Goal: Complete application form

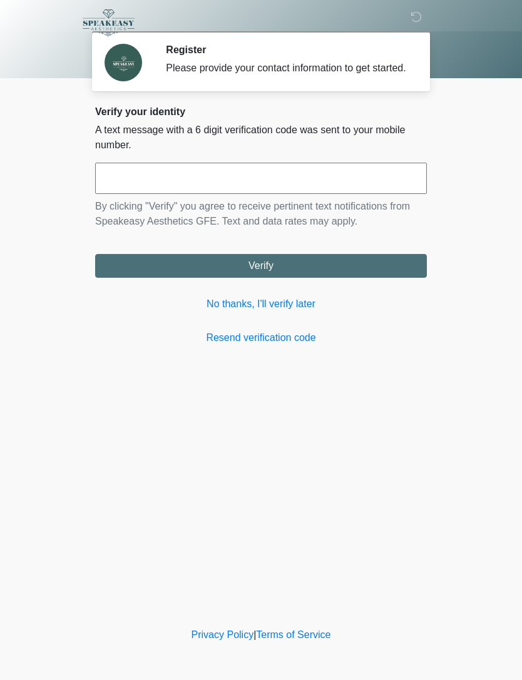
click at [174, 174] on input "text" at bounding box center [260, 178] width 331 height 31
type input "******"
click at [290, 278] on button "Verify" at bounding box center [260, 266] width 331 height 24
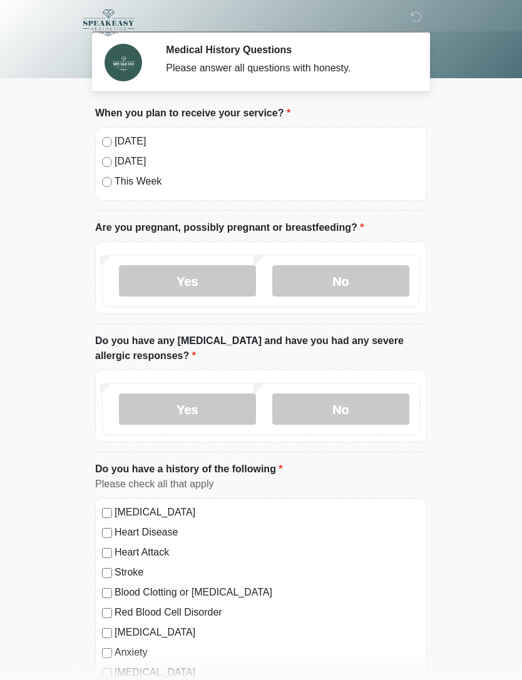
click at [108, 131] on div "[DATE] [DATE] This Week" at bounding box center [260, 164] width 331 height 74
click at [344, 272] on label "No" at bounding box center [340, 280] width 137 height 31
click at [352, 404] on label "No" at bounding box center [340, 408] width 137 height 31
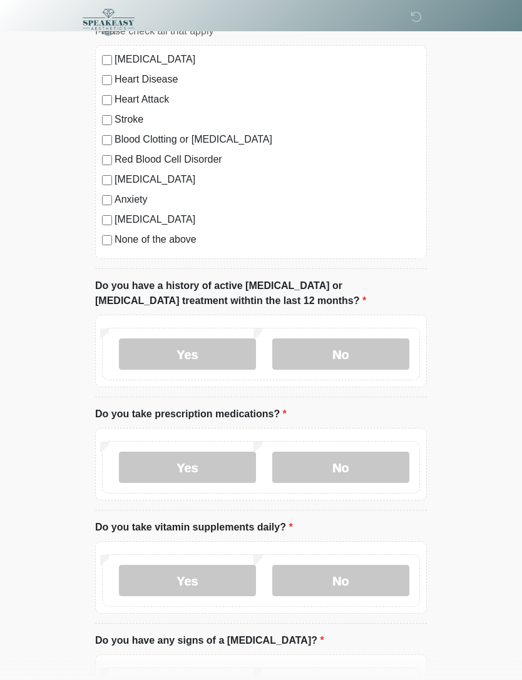
scroll to position [453, 0]
click at [357, 351] on label "No" at bounding box center [340, 353] width 137 height 31
click at [194, 457] on label "Yes" at bounding box center [187, 466] width 137 height 31
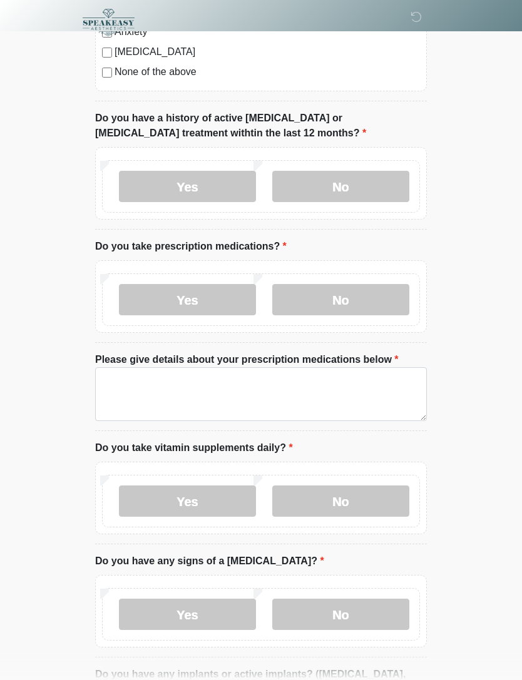
scroll to position [620, 0]
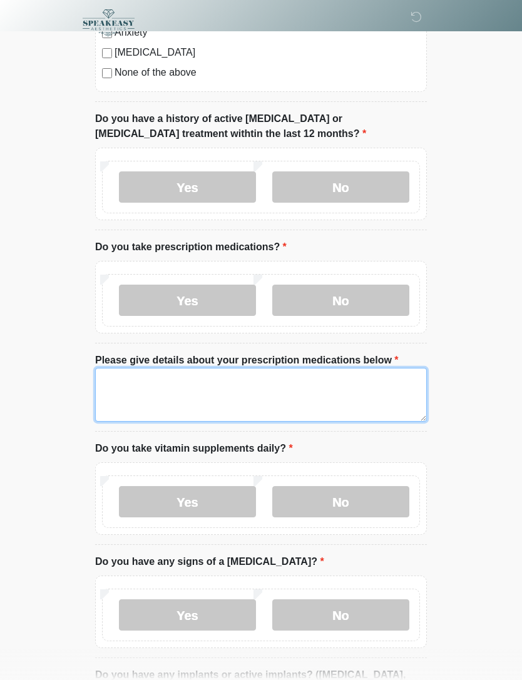
click at [113, 372] on textarea "Please give details about your prescription medications below" at bounding box center [260, 395] width 331 height 54
click at [214, 375] on textarea "**********" at bounding box center [260, 395] width 331 height 54
type textarea "*"
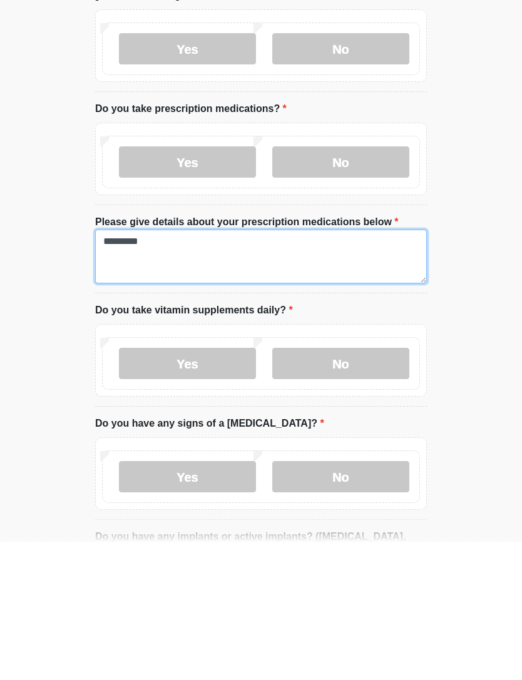
type textarea "********"
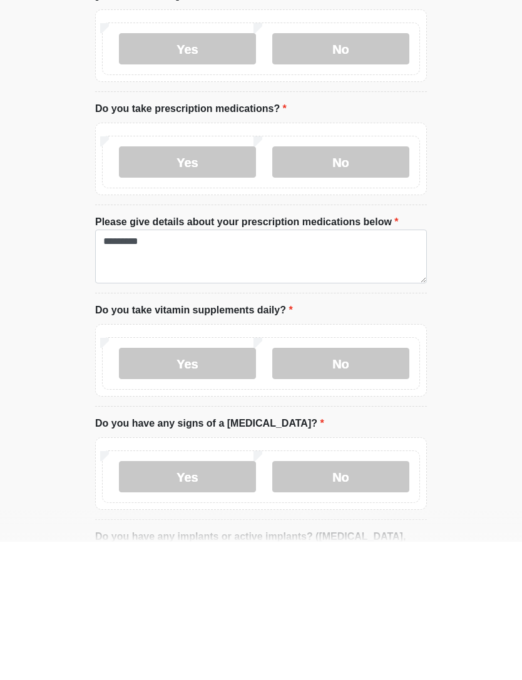
click at [203, 486] on label "Yes" at bounding box center [187, 501] width 137 height 31
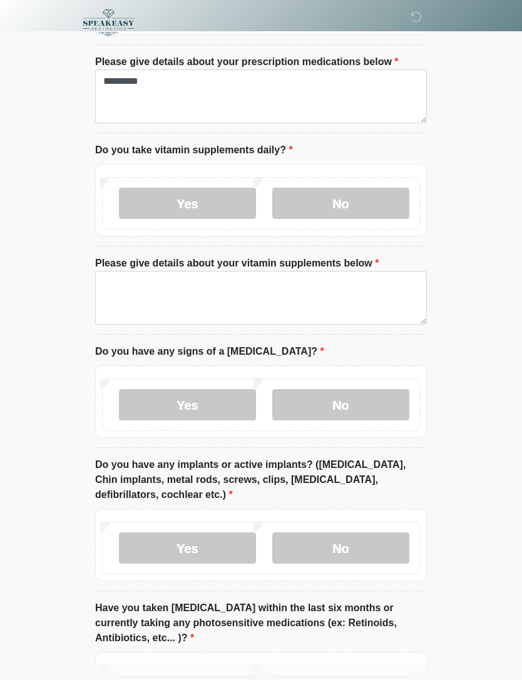
scroll to position [918, 0]
click at [156, 200] on label "Yes" at bounding box center [187, 203] width 137 height 31
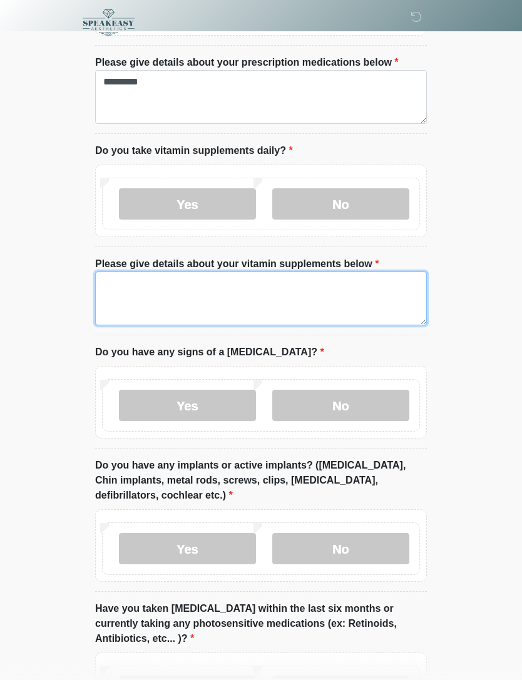
click at [128, 296] on textarea "Please give details about your vitamin supplements below" at bounding box center [260, 298] width 331 height 54
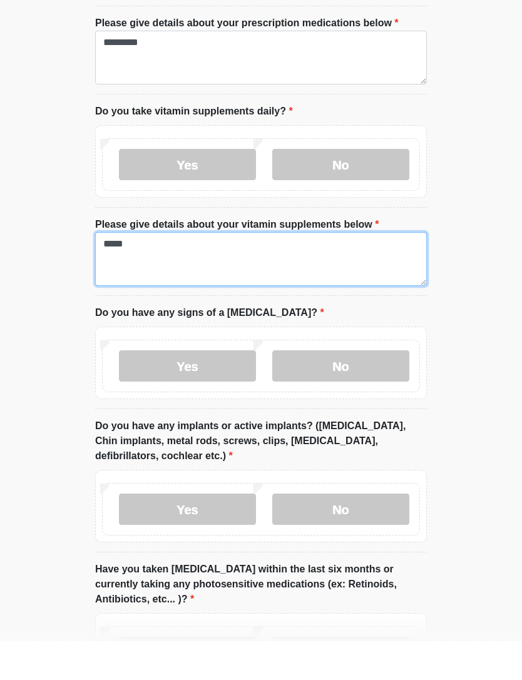
type textarea "*****"
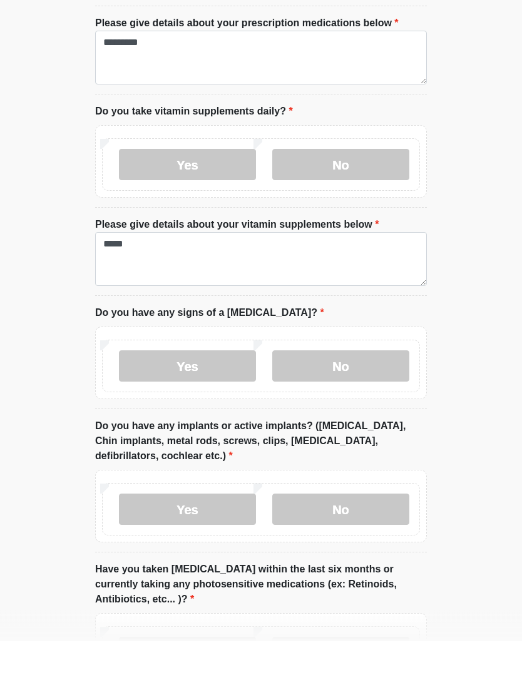
click at [372, 390] on label "No" at bounding box center [340, 405] width 137 height 31
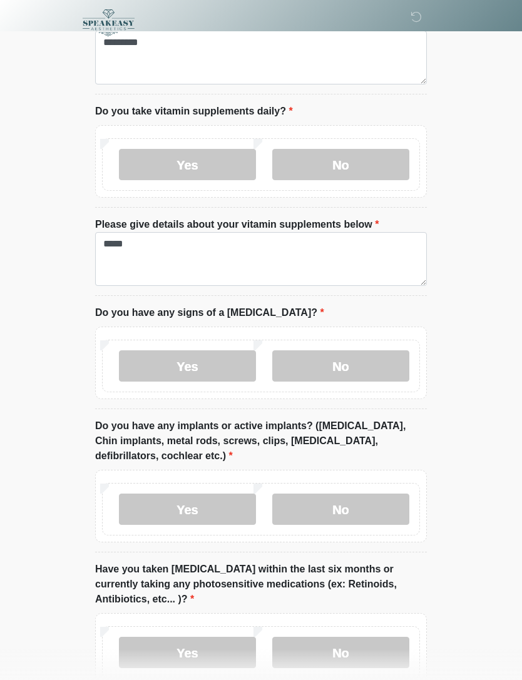
click at [379, 505] on label "No" at bounding box center [340, 508] width 137 height 31
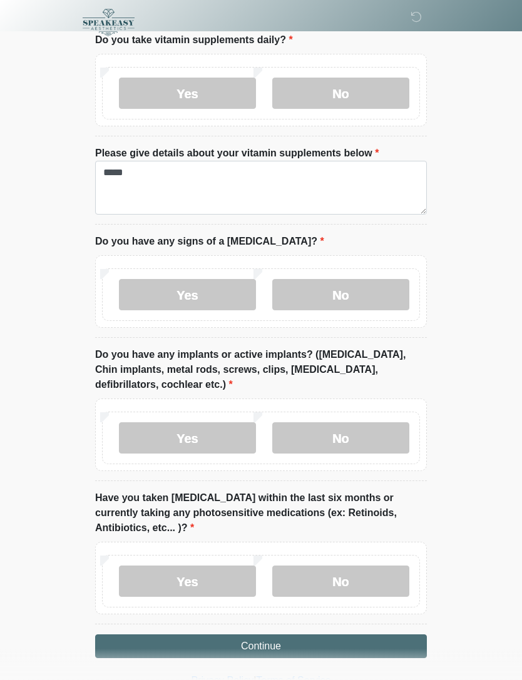
scroll to position [1030, 0]
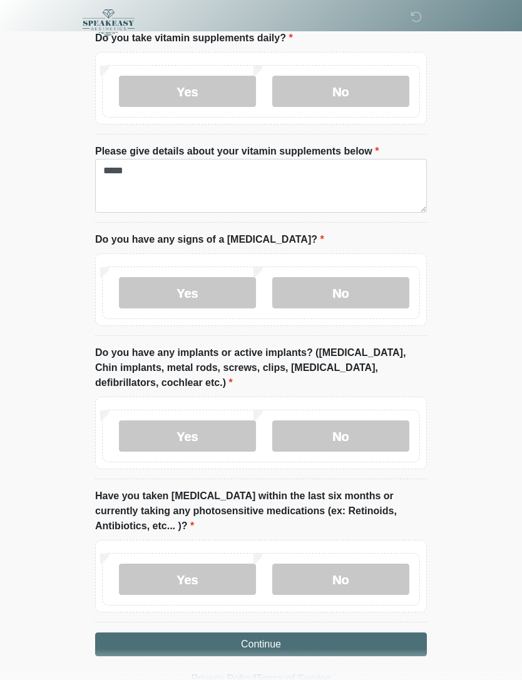
click at [379, 575] on label "No" at bounding box center [340, 579] width 137 height 31
click at [386, 645] on button "Continue" at bounding box center [260, 644] width 331 height 24
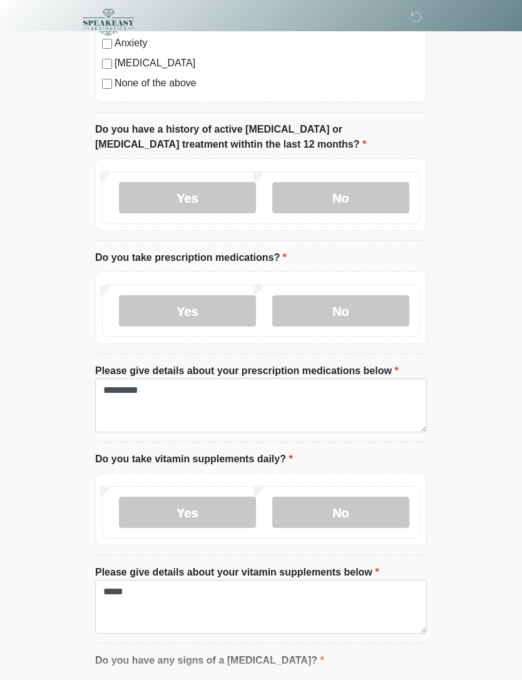
scroll to position [610, 0]
click at [143, 311] on label "Yes" at bounding box center [187, 310] width 137 height 31
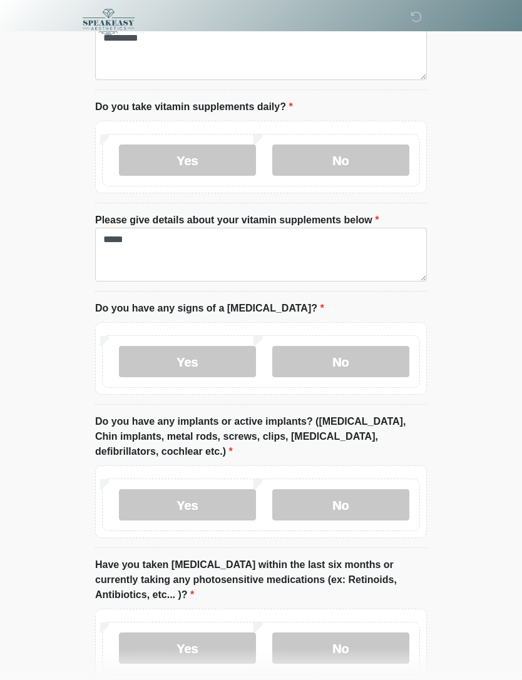
scroll to position [1030, 0]
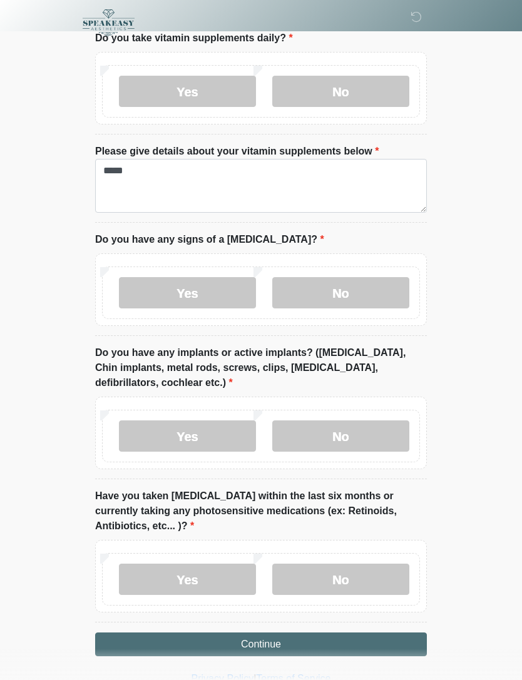
click at [390, 645] on button "Continue" at bounding box center [260, 644] width 331 height 24
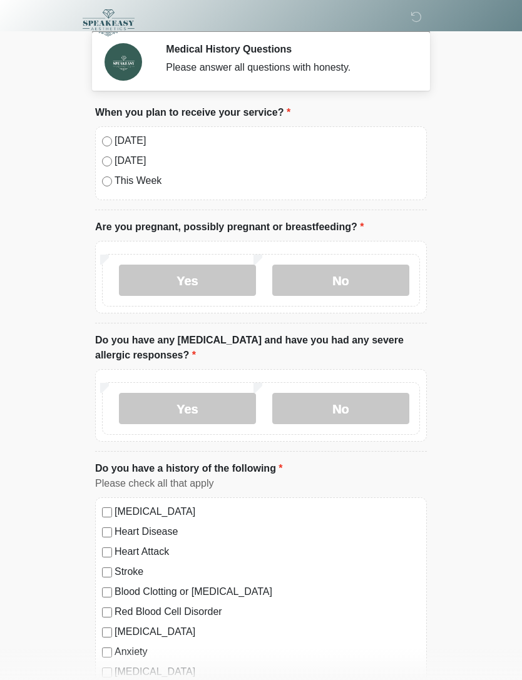
scroll to position [0, 0]
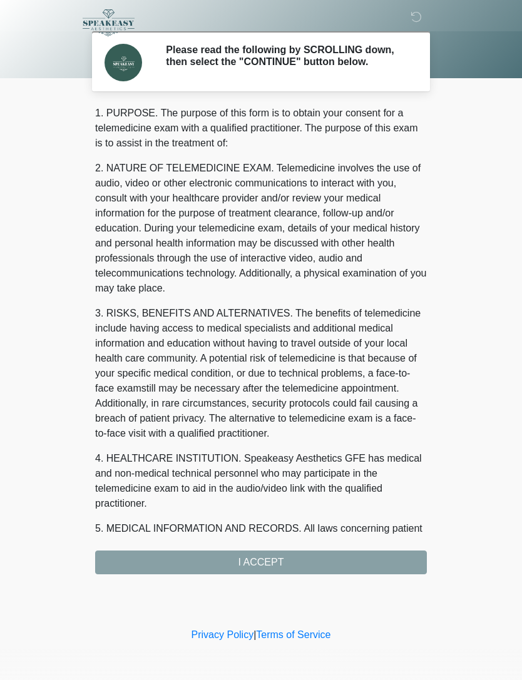
click at [392, 564] on div "1. PURPOSE. The purpose of this form is to obtain your consent for a telemedici…" at bounding box center [260, 340] width 331 height 468
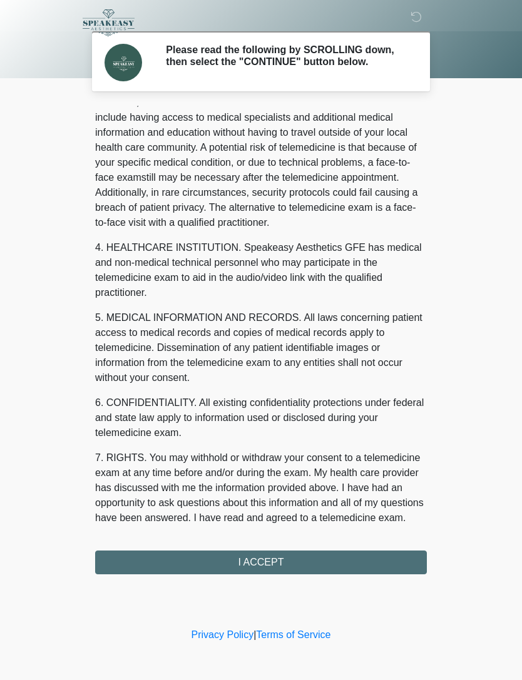
scroll to position [226, 0]
click at [366, 564] on button "I ACCEPT" at bounding box center [260, 562] width 331 height 24
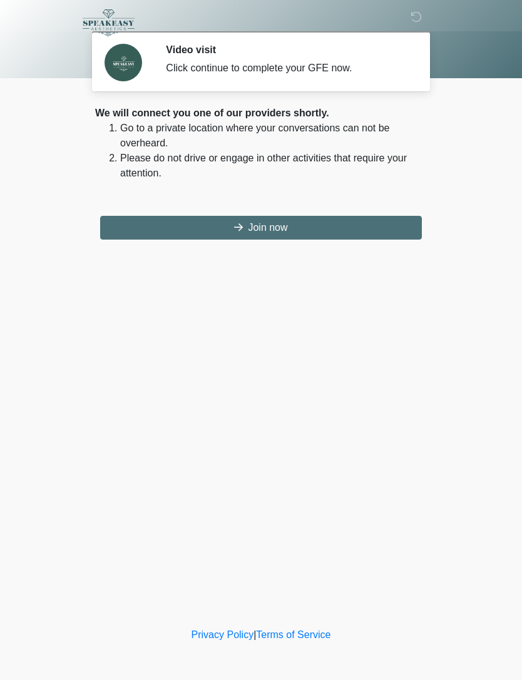
click at [382, 226] on button "Join now" at bounding box center [260, 228] width 321 height 24
